Goal: Find specific fact: Find contact information

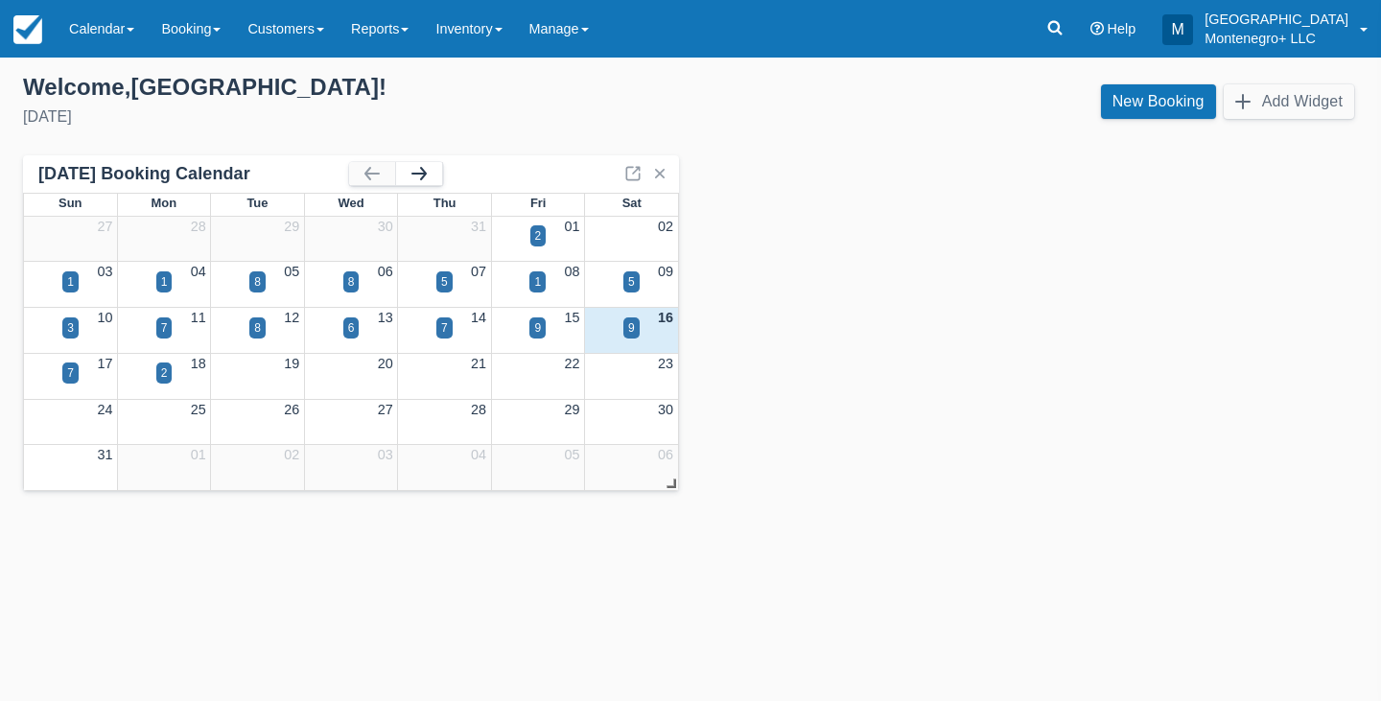
click at [430, 174] on button "button" at bounding box center [419, 173] width 46 height 23
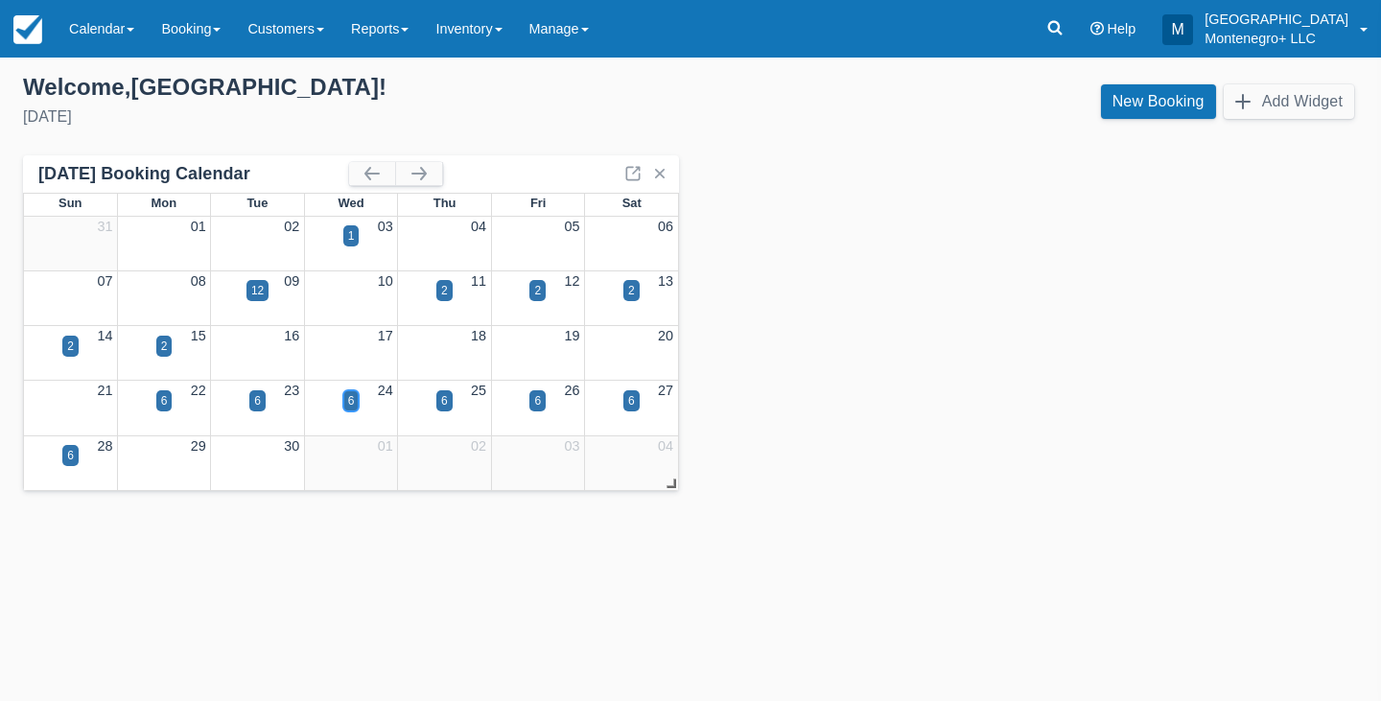
click at [350, 401] on div "6" at bounding box center [351, 400] width 7 height 17
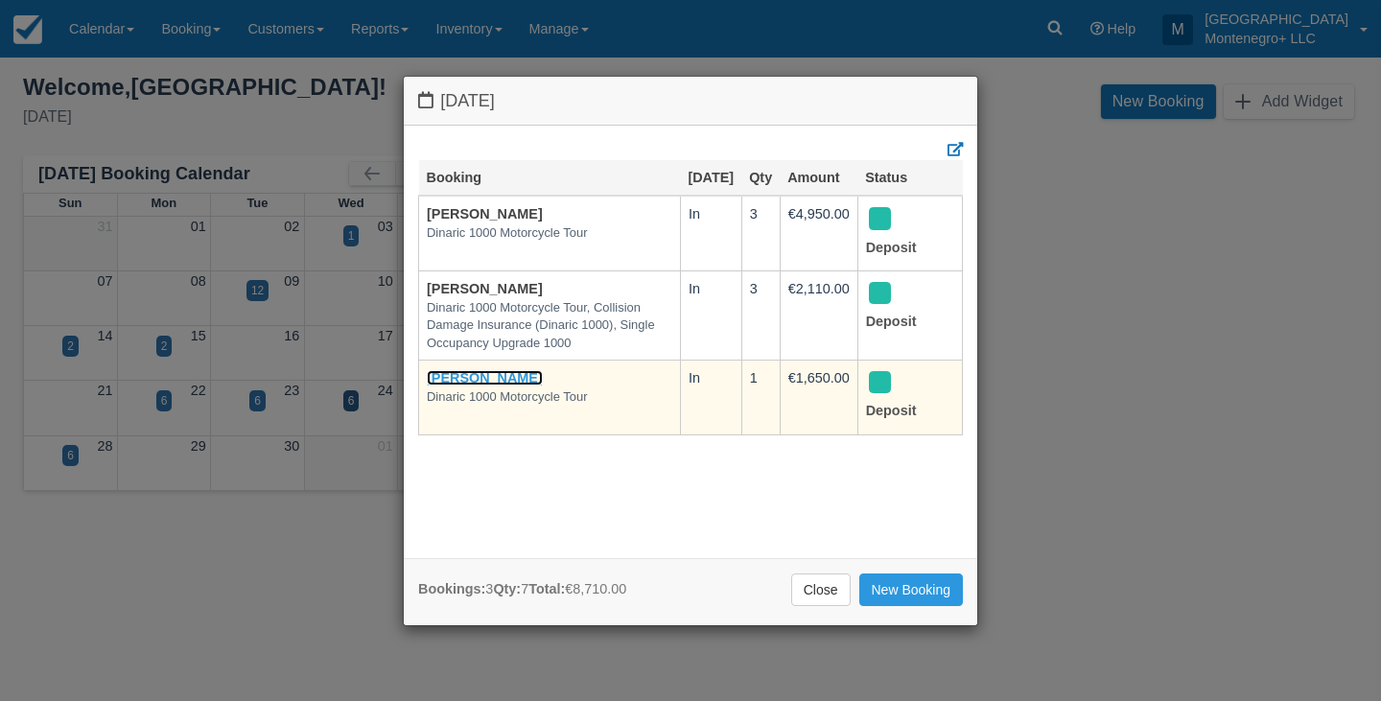
click at [483, 386] on link "[PERSON_NAME]" at bounding box center [485, 377] width 116 height 15
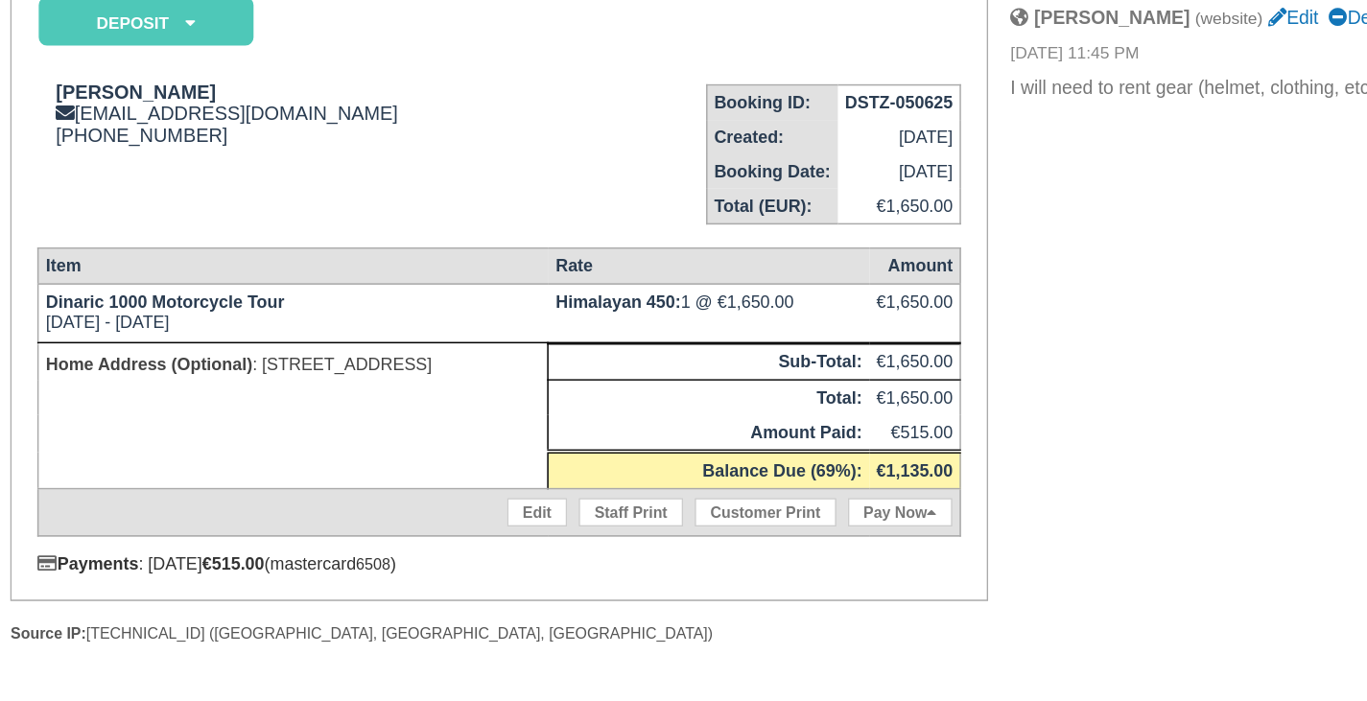
scroll to position [9, 0]
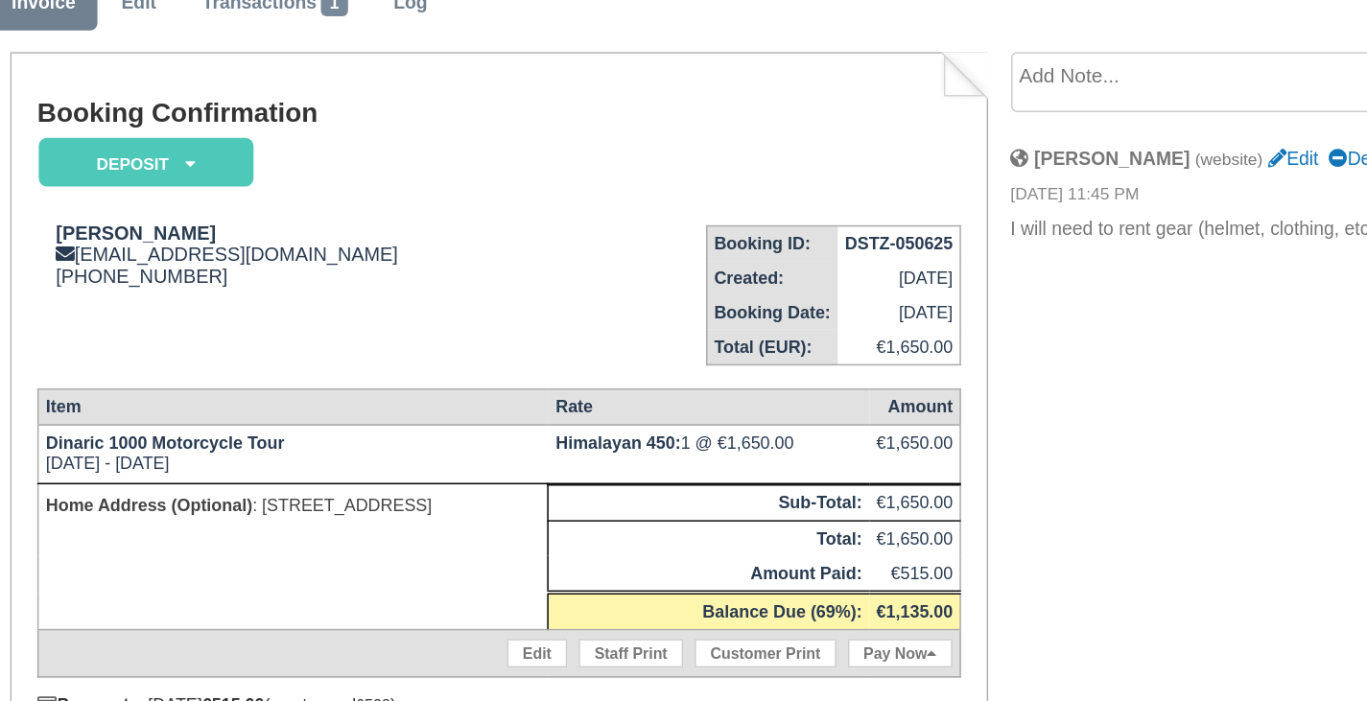
drag, startPoint x: 436, startPoint y: 472, endPoint x: 670, endPoint y: 474, distance: 233.1
click at [627, 474] on td "Home Address (Optional) : [STREET_ADDRESS]" at bounding box center [457, 508] width 342 height 98
copy p "[STREET_ADDRESS]"
